Goal: Navigation & Orientation: Understand site structure

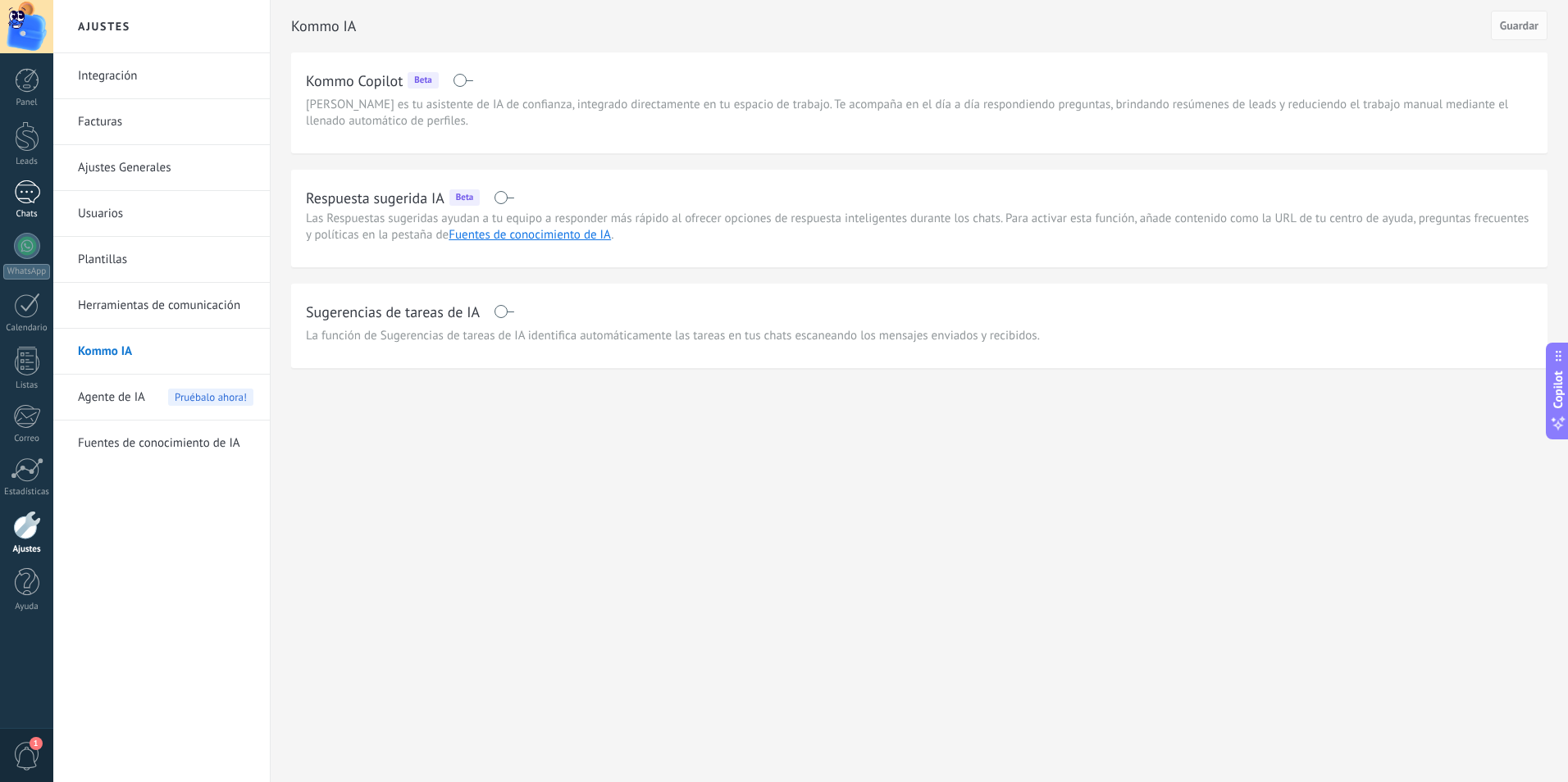
click at [25, 191] on div at bounding box center [27, 192] width 26 height 24
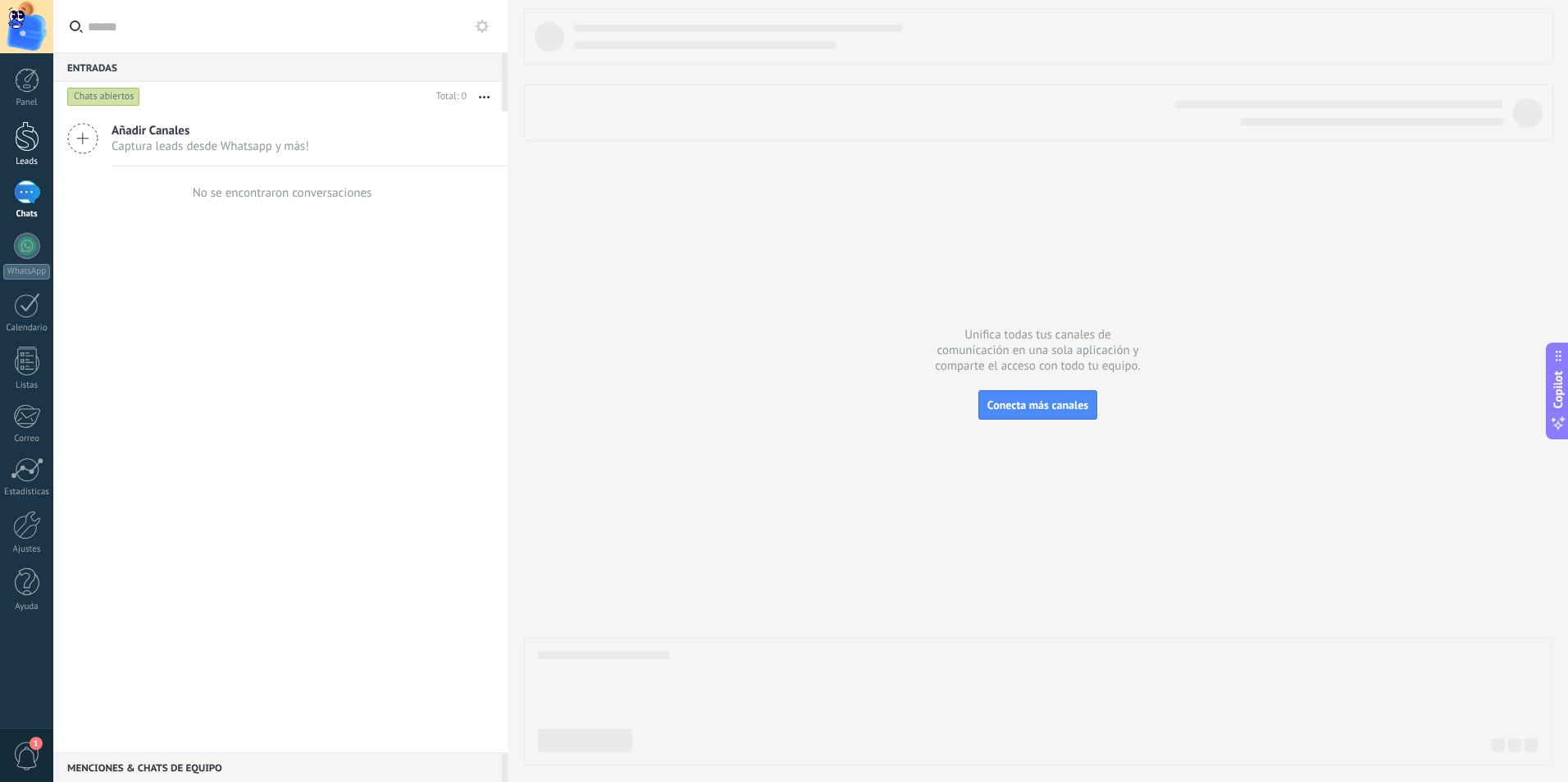
click at [19, 136] on div at bounding box center [27, 136] width 24 height 30
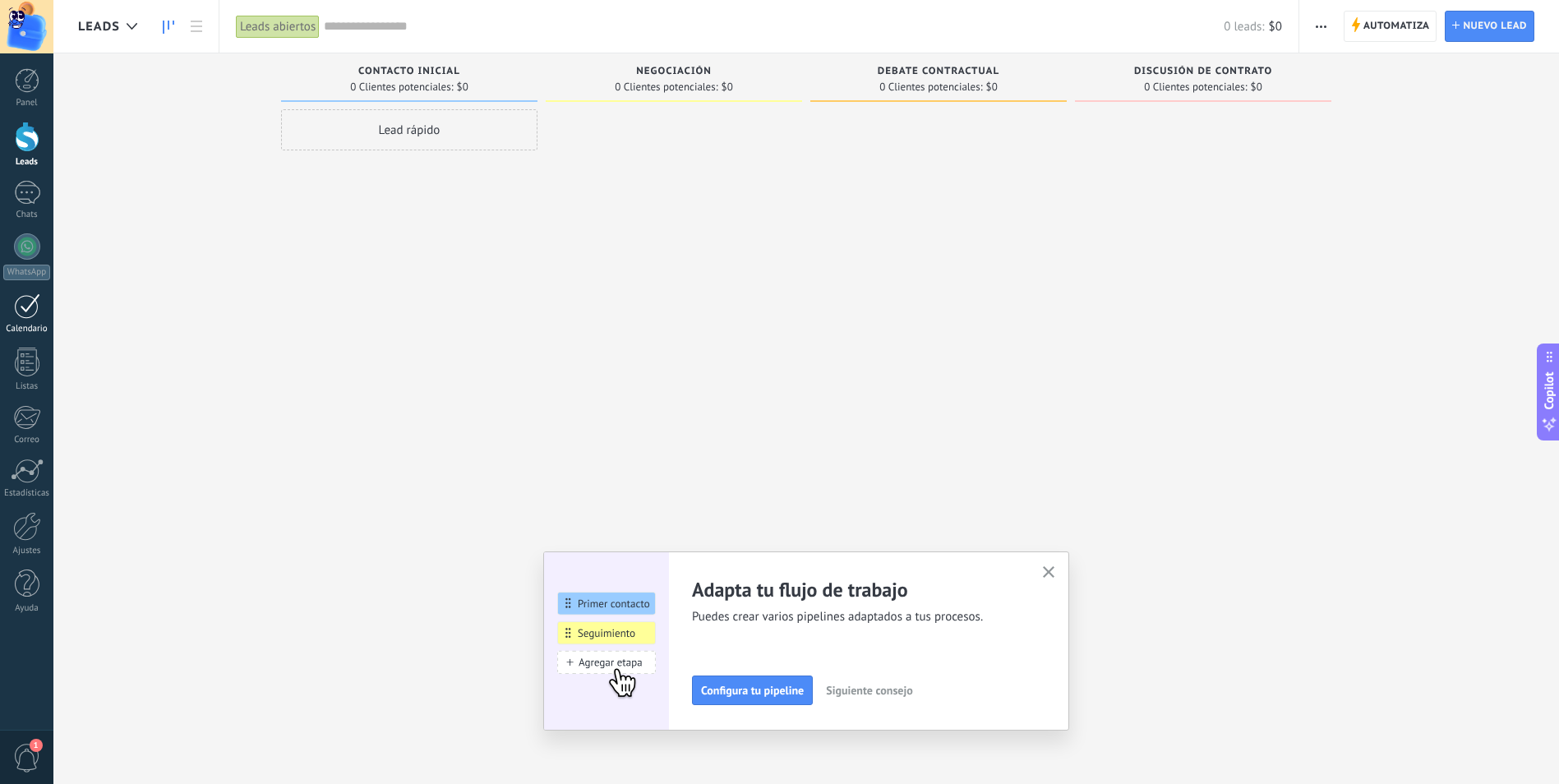
click at [23, 316] on div at bounding box center [27, 306] width 26 height 25
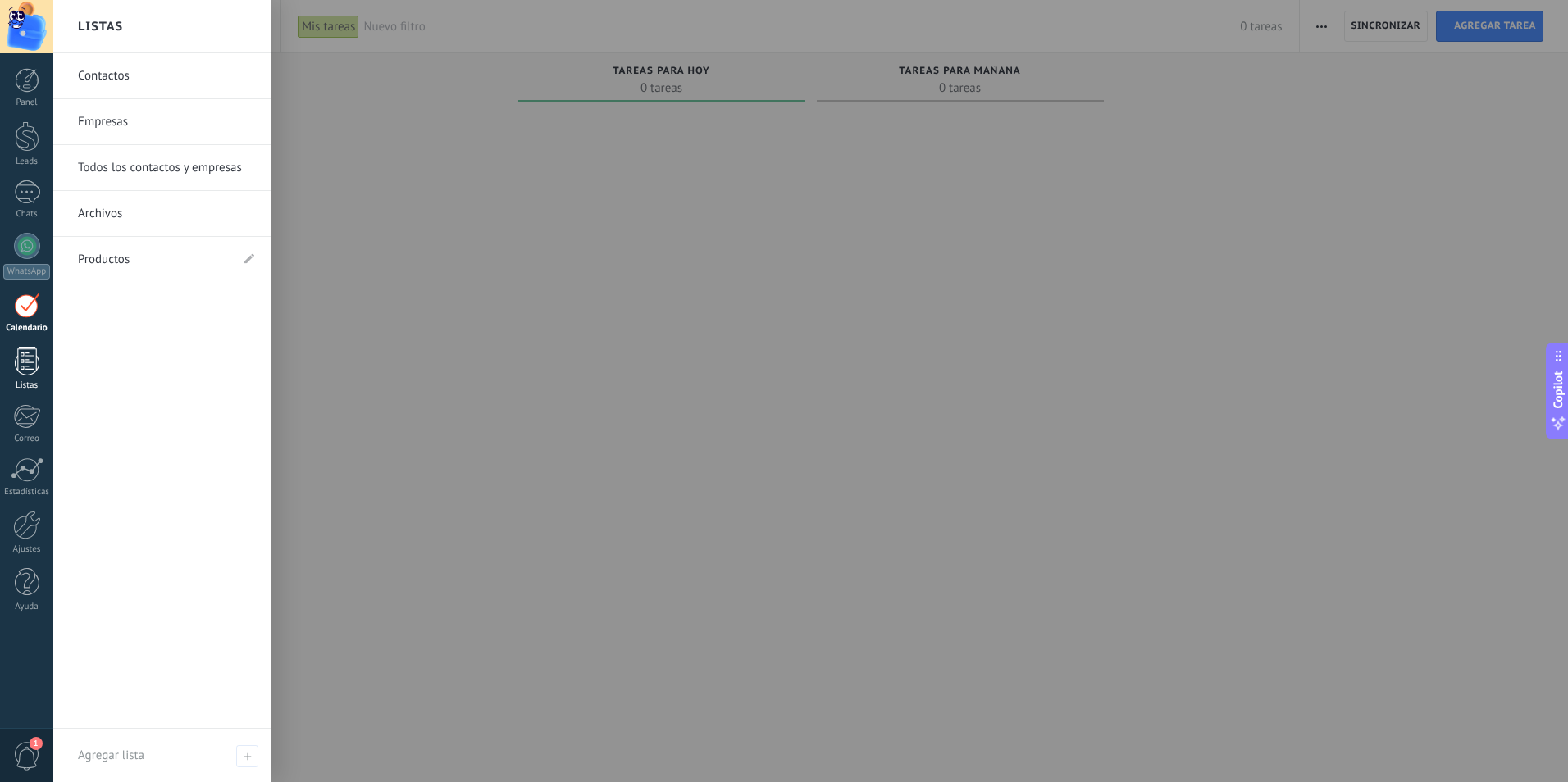
click at [22, 361] on div at bounding box center [27, 361] width 24 height 29
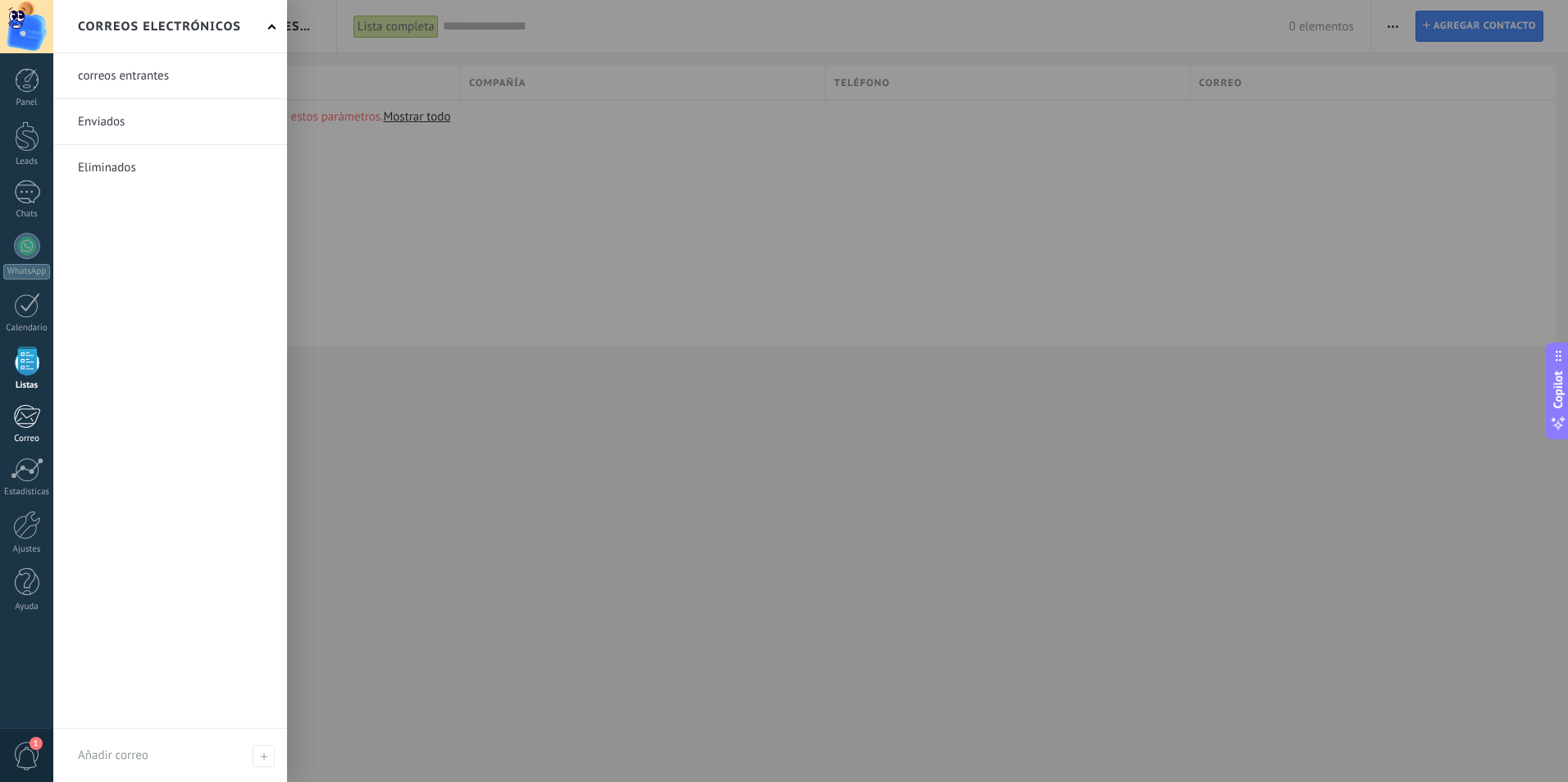
click at [24, 407] on div at bounding box center [27, 416] width 27 height 24
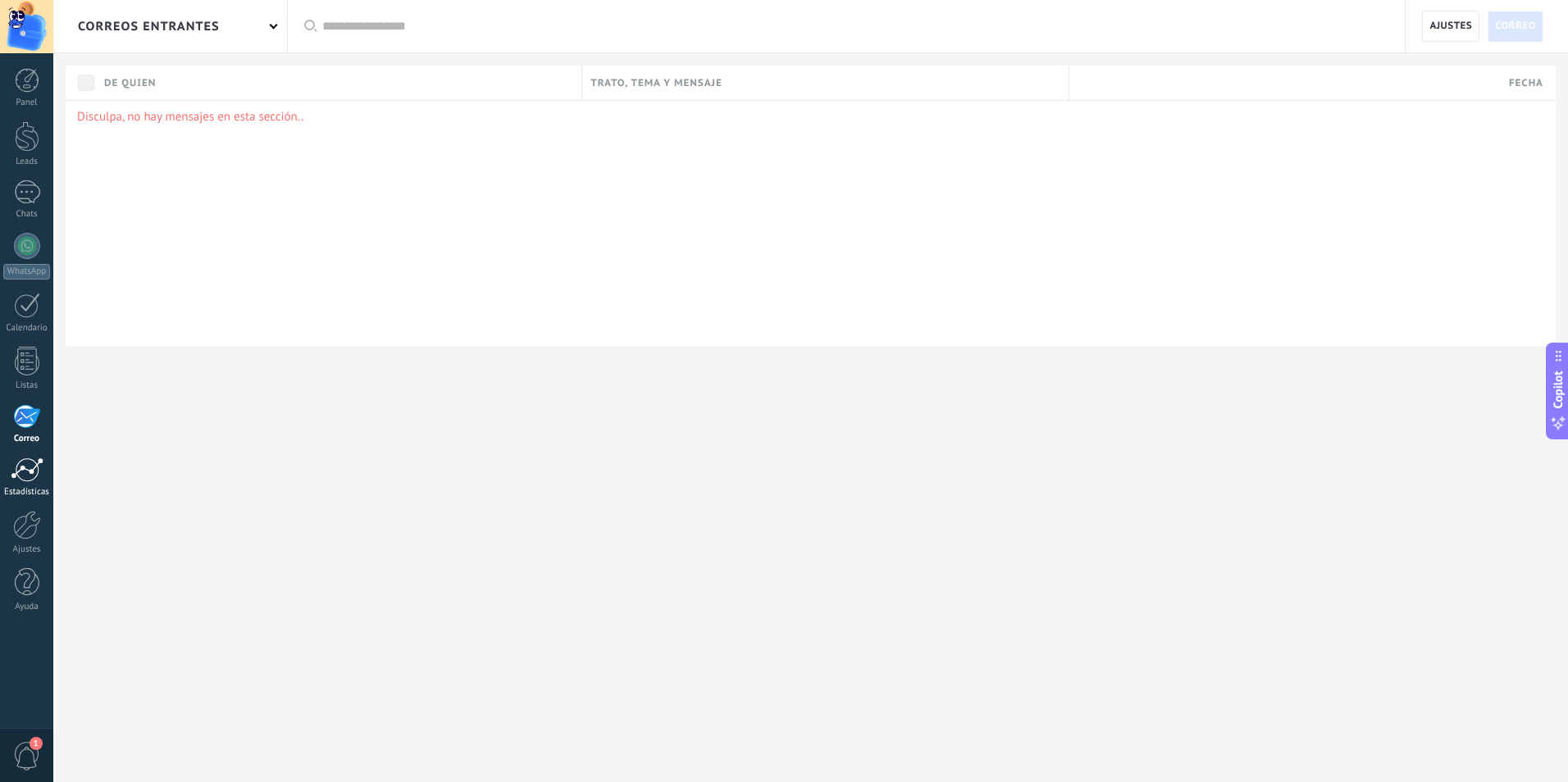
click at [31, 479] on div at bounding box center [27, 469] width 33 height 24
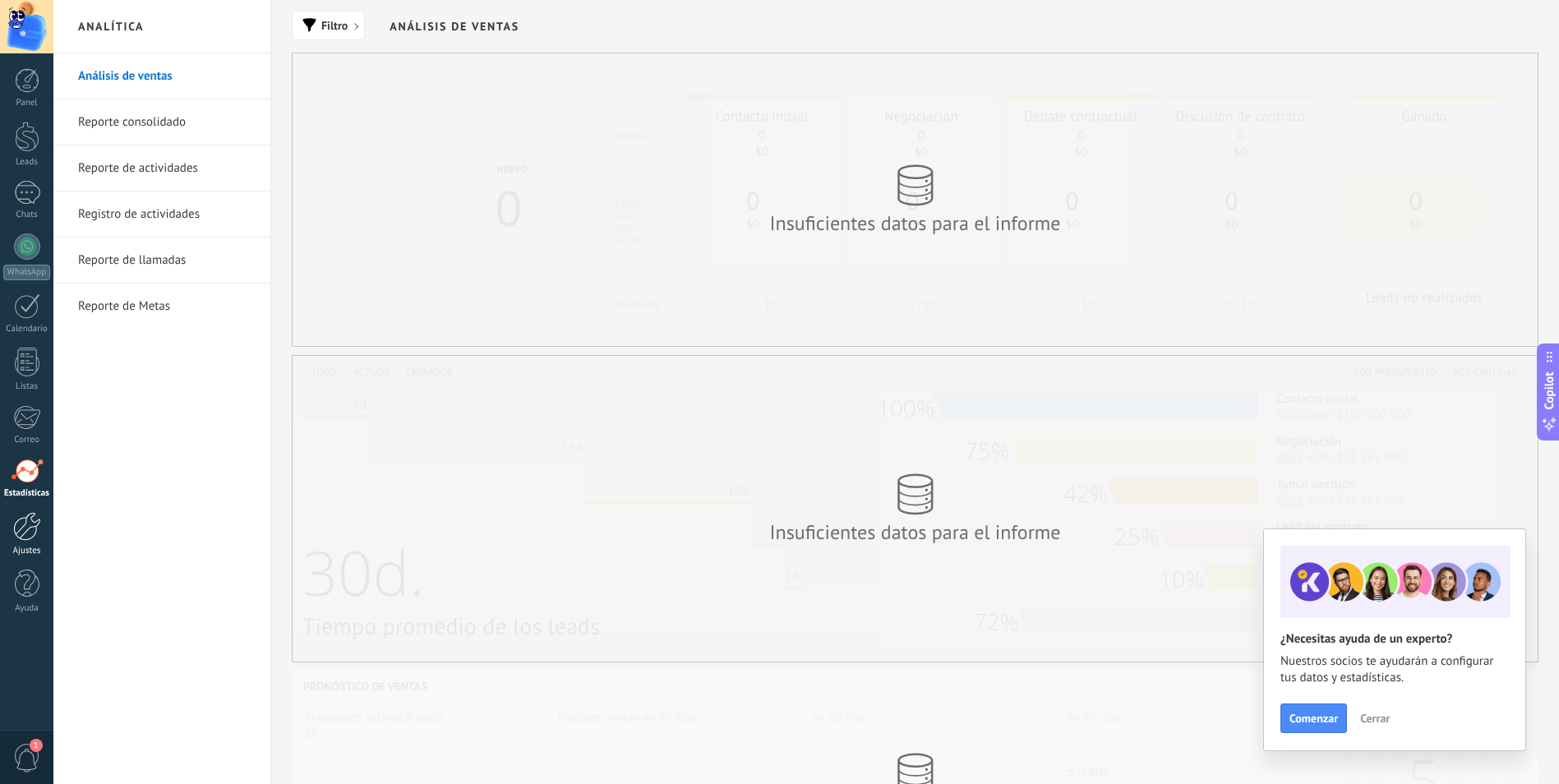
click at [30, 529] on div at bounding box center [27, 527] width 28 height 29
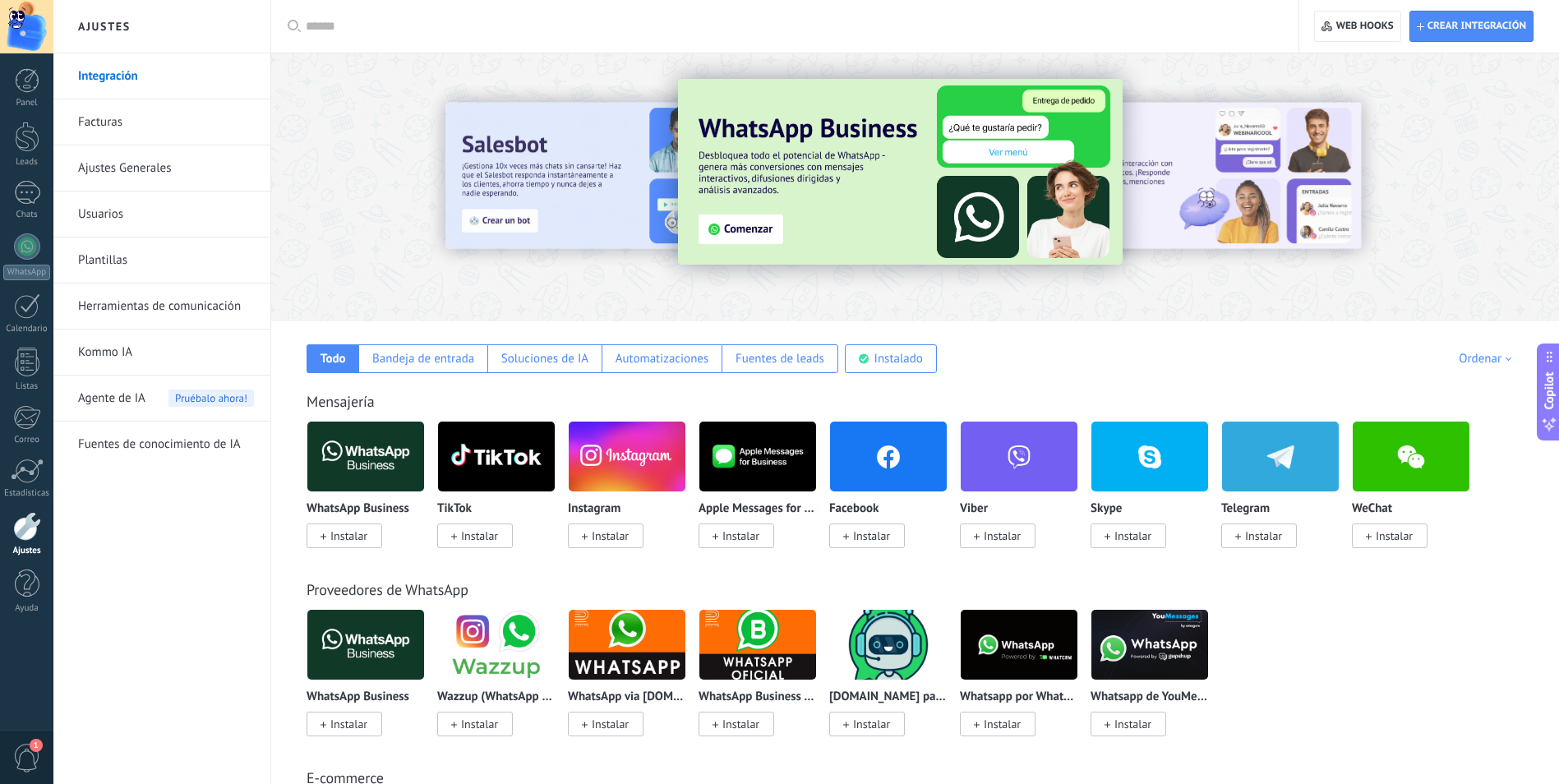
click at [969, 397] on div "Mensajería" at bounding box center [915, 401] width 1217 height 19
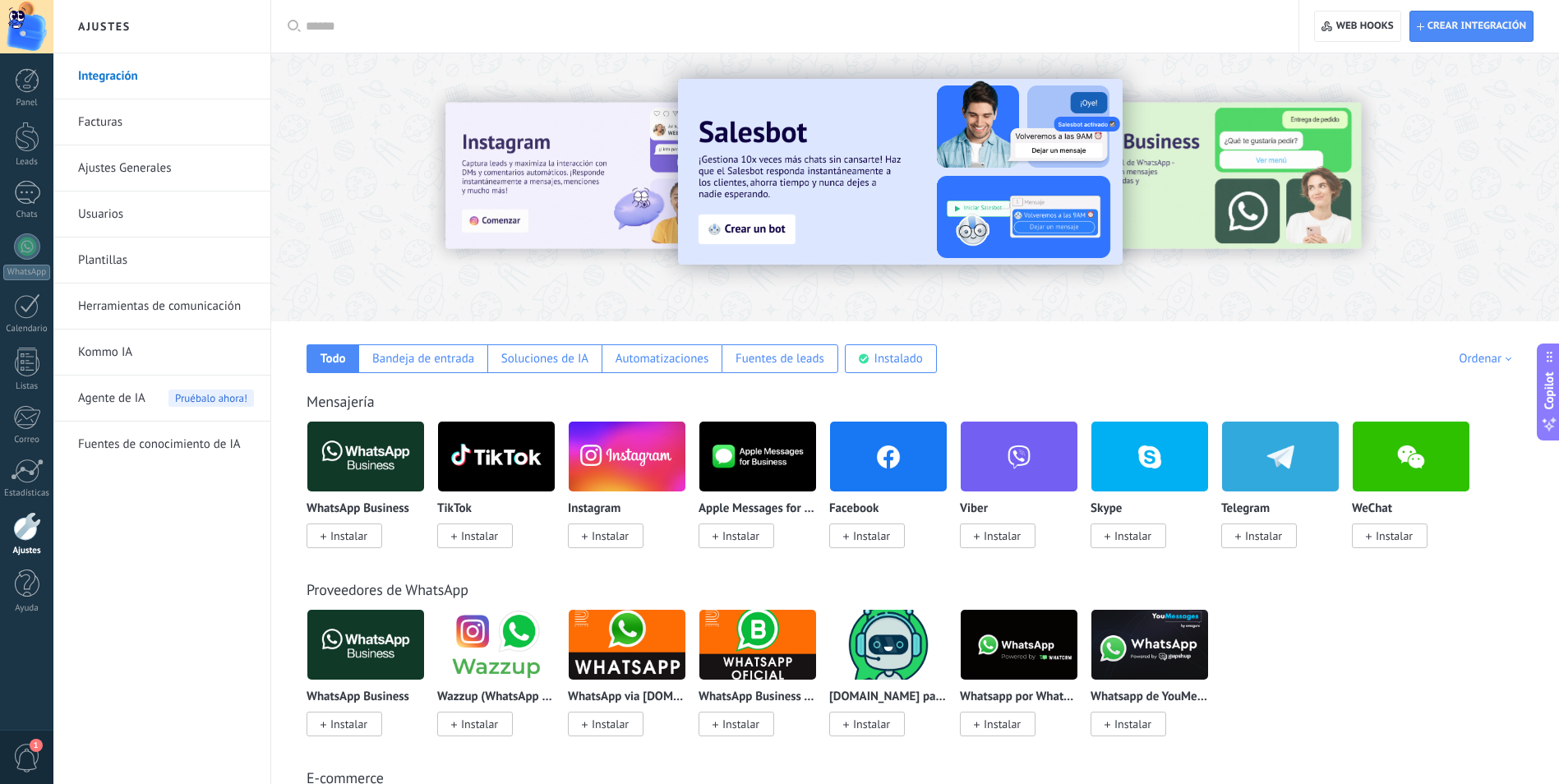
click at [1145, 375] on div "Mensajería WhatsApp Business Instalar TikTok Instalar Instagram Instalar Apple …" at bounding box center [915, 453] width 1255 height 188
